Goal: Task Accomplishment & Management: Complete application form

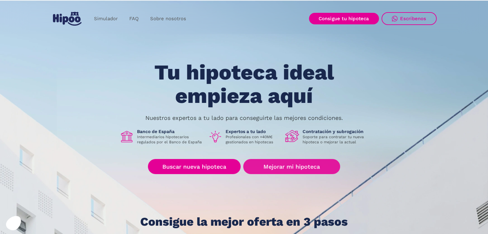
click at [274, 163] on link "Mejorar mi hipoteca" at bounding box center [291, 166] width 97 height 15
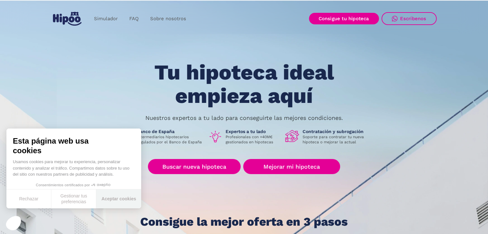
click at [122, 199] on button "Aceptar cookies" at bounding box center [118, 199] width 45 height 19
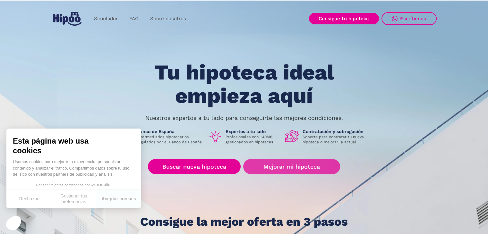
click at [276, 166] on link "Mejorar mi hipoteca" at bounding box center [291, 166] width 97 height 15
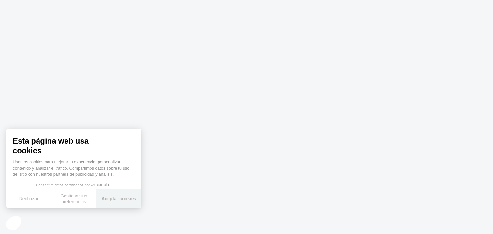
drag, startPoint x: 115, startPoint y: 202, endPoint x: 159, endPoint y: 119, distance: 93.8
click at [115, 202] on button "Aceptar cookies" at bounding box center [118, 199] width 45 height 19
